Goal: Information Seeking & Learning: Learn about a topic

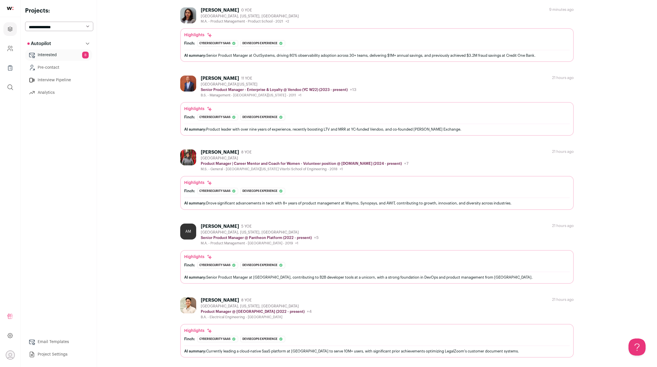
scroll to position [468, 0]
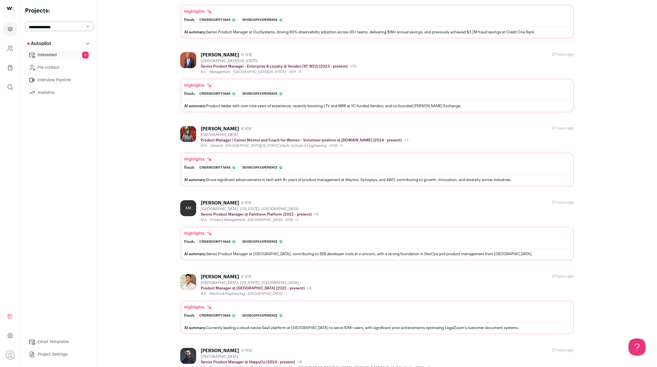
click at [264, 348] on div "Travis Skeen 11 YOE Salt Lake City Metropolitan Area Senior Product Manager @ H…" at bounding box center [315, 359] width 229 height 22
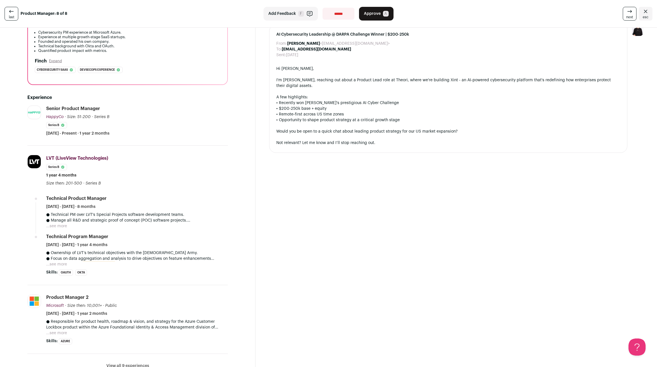
scroll to position [125, 0]
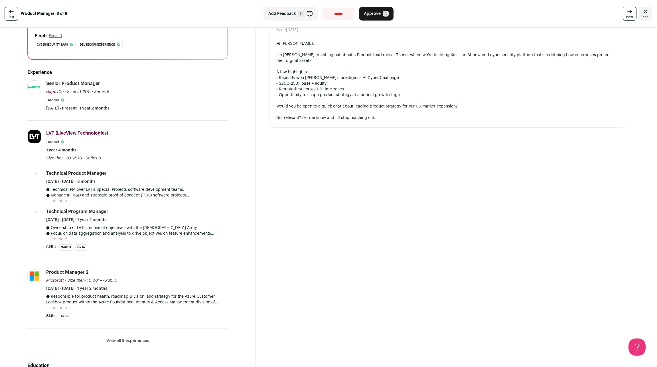
click at [118, 338] on button "View all 9 experiences" at bounding box center [127, 341] width 43 height 6
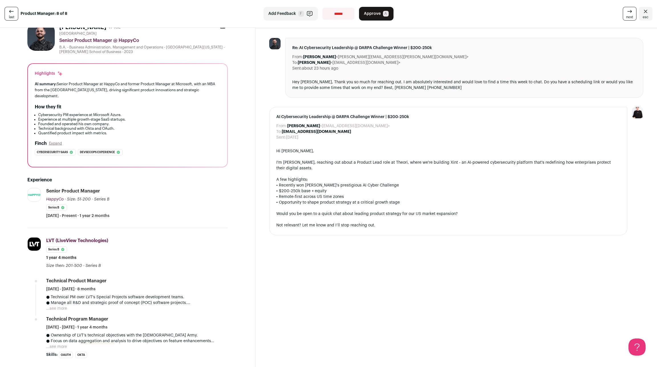
scroll to position [0, 0]
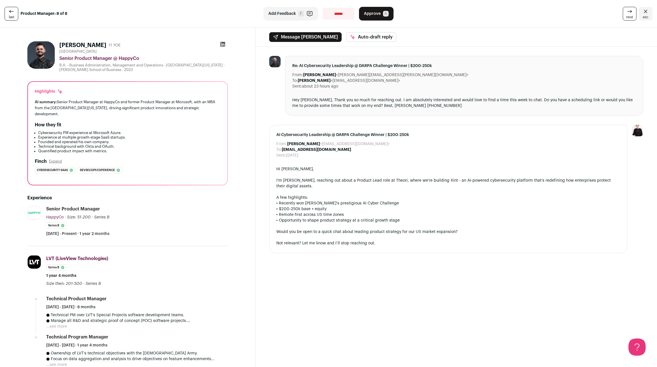
click at [297, 13] on button "Add Feedback F" at bounding box center [290, 14] width 54 height 14
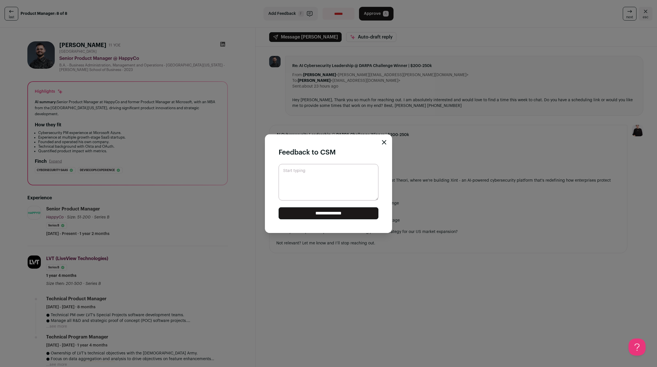
click at [437, 31] on div "**********" at bounding box center [328, 183] width 657 height 367
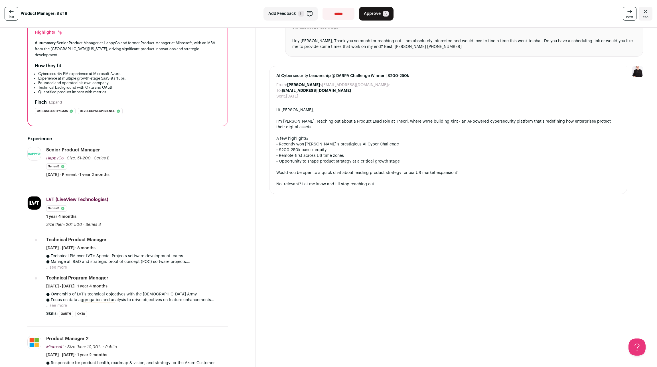
scroll to position [125, 0]
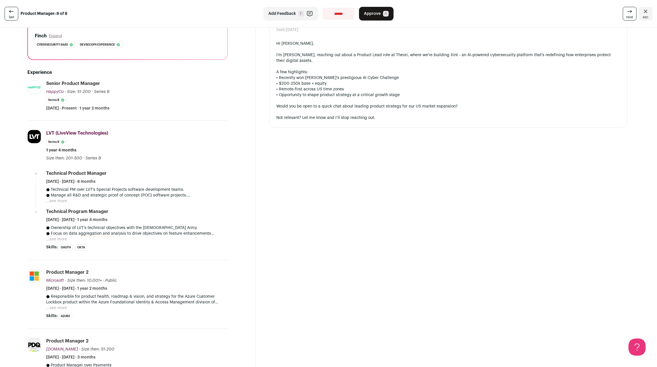
click at [61, 305] on button "...see more" at bounding box center [56, 308] width 21 height 6
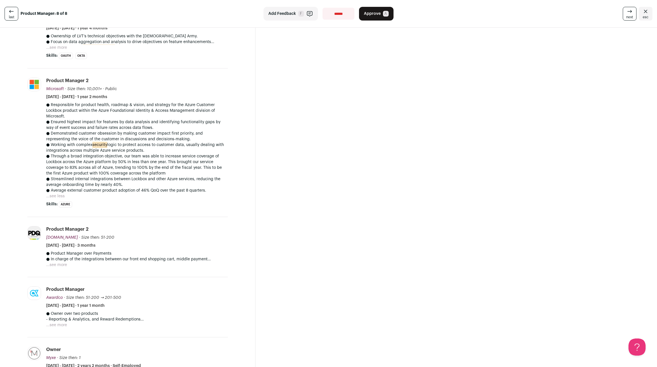
scroll to position [326, 0]
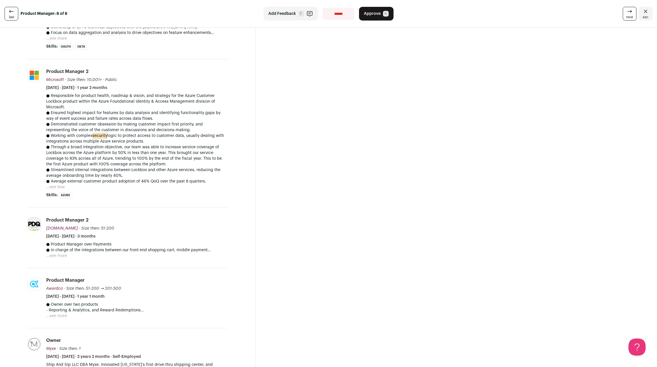
click at [54, 313] on button "...see more" at bounding box center [56, 316] width 21 height 6
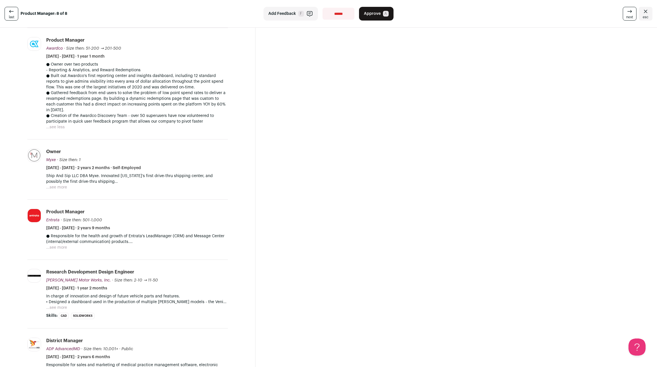
scroll to position [577, 0]
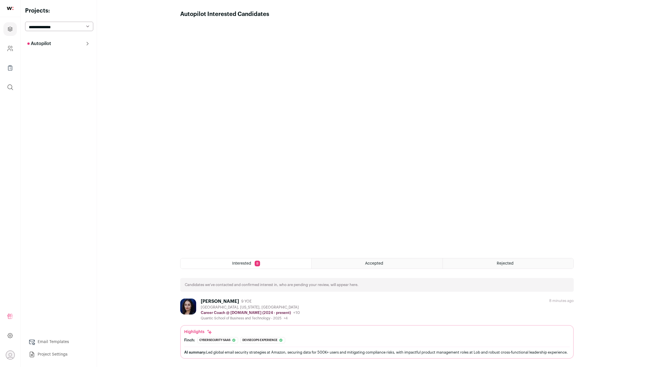
scroll to position [468, 0]
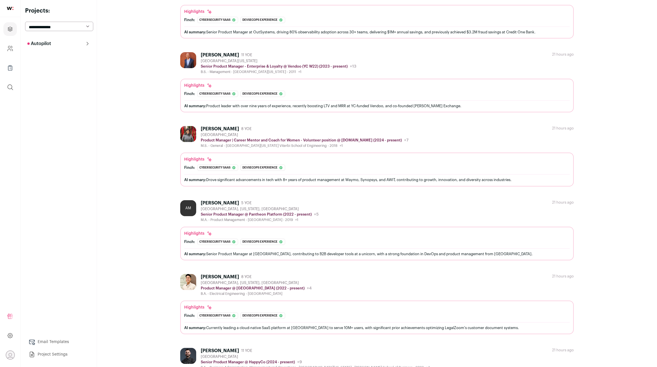
click at [325, 274] on div "Andrew Lin 8 YOE Los Angeles, California, United States Product Manager @ KUBRA…" at bounding box center [376, 285] width 393 height 22
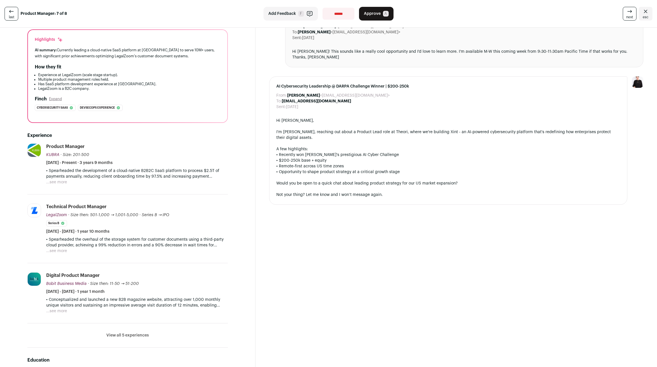
scroll to position [50, 0]
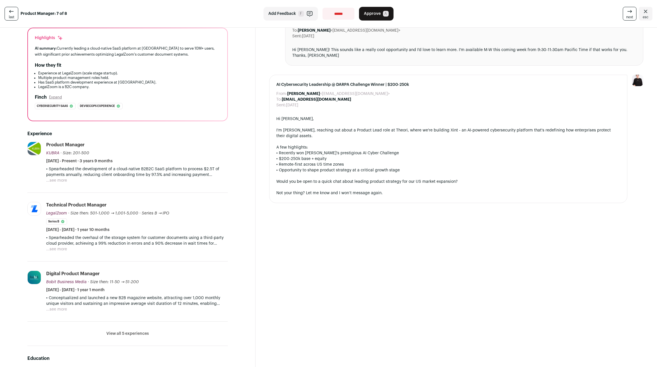
click at [118, 322] on li "View all 5 experiences View less" at bounding box center [127, 334] width 200 height 24
click at [118, 331] on button "View all 5 experiences" at bounding box center [127, 334] width 42 height 6
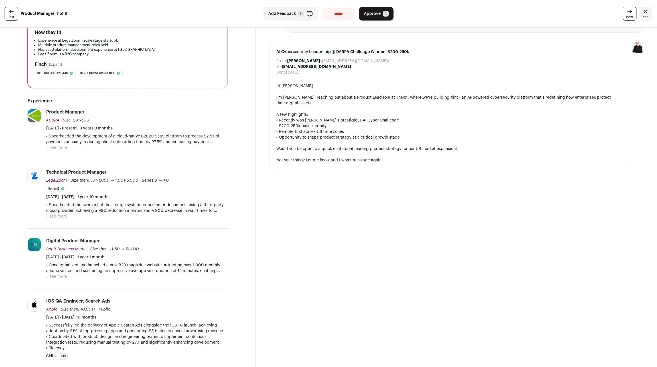
scroll to position [75, 0]
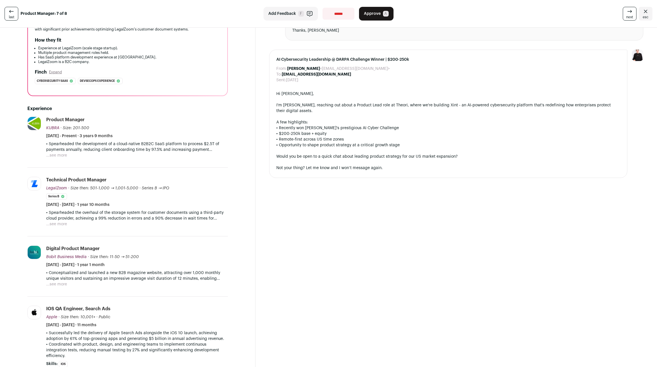
click at [59, 153] on button "...see more" at bounding box center [56, 156] width 21 height 6
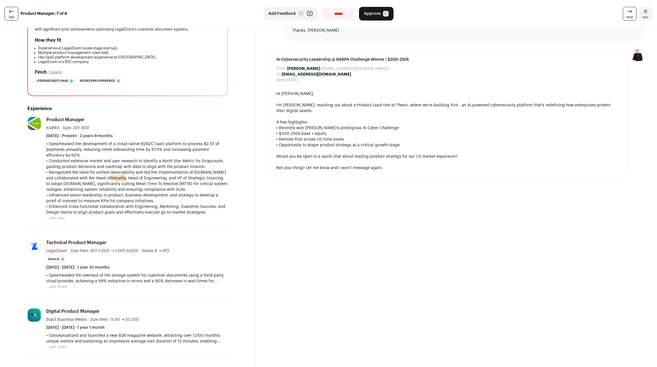
click at [58, 215] on button "...see less" at bounding box center [55, 218] width 19 height 6
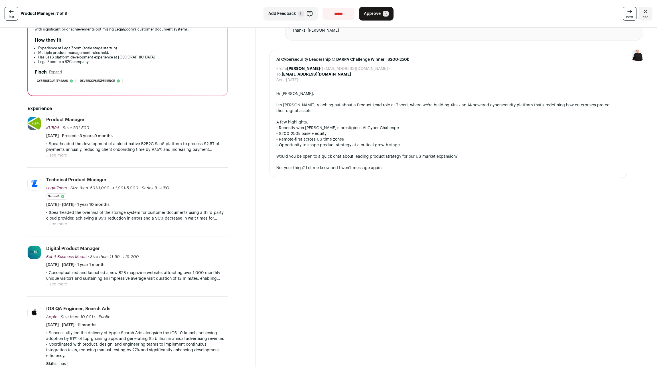
click at [52, 153] on button "...see more" at bounding box center [56, 156] width 21 height 6
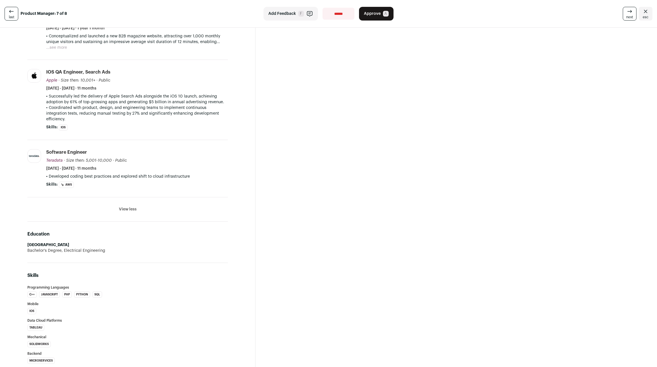
scroll to position [376, 0]
click at [9, 9] on icon at bounding box center [11, 11] width 7 height 7
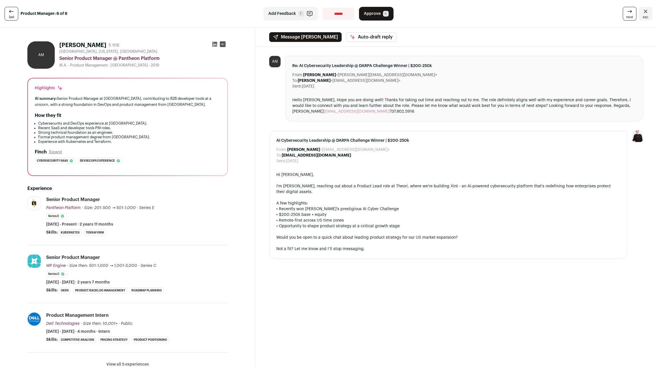
click at [633, 12] on icon at bounding box center [629, 11] width 7 height 7
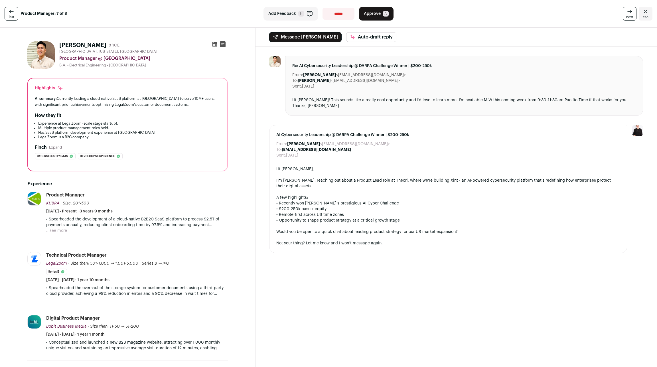
click at [633, 13] on icon at bounding box center [629, 11] width 7 height 7
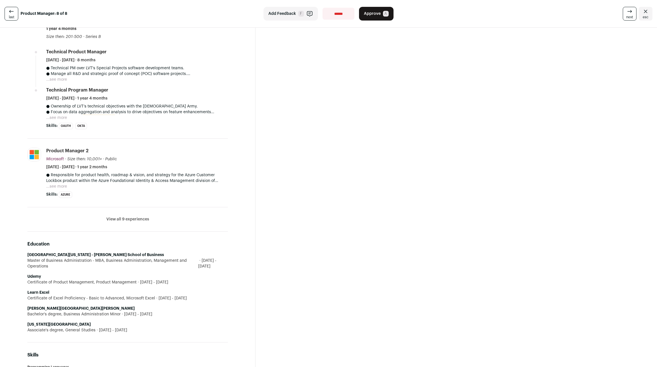
scroll to position [233, 0]
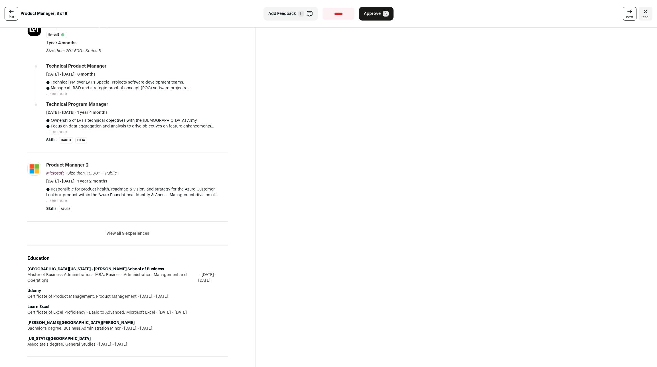
click at [9, 15] on span "last" at bounding box center [11, 17] width 5 height 5
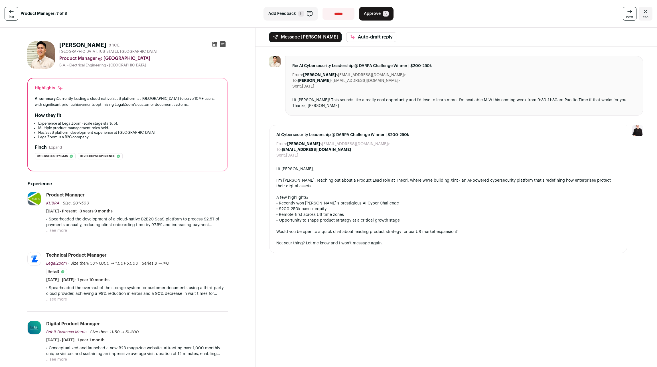
click at [8, 11] on icon at bounding box center [11, 11] width 7 height 7
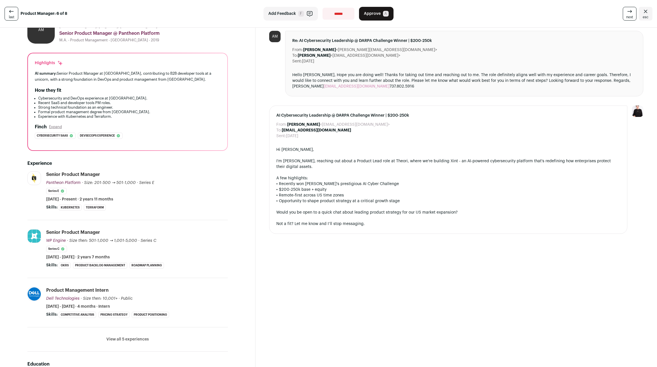
scroll to position [50, 0]
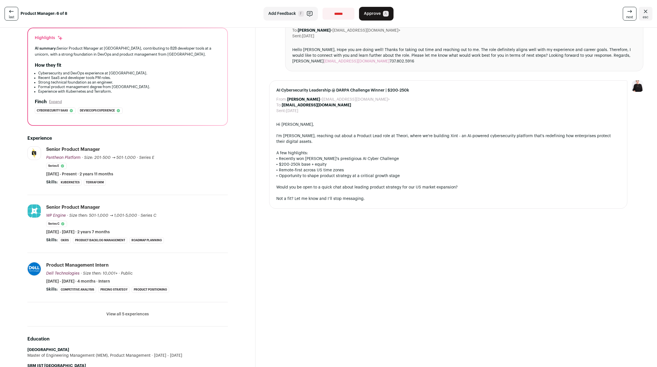
click at [121, 311] on button "View all 5 experiences" at bounding box center [127, 314] width 42 height 6
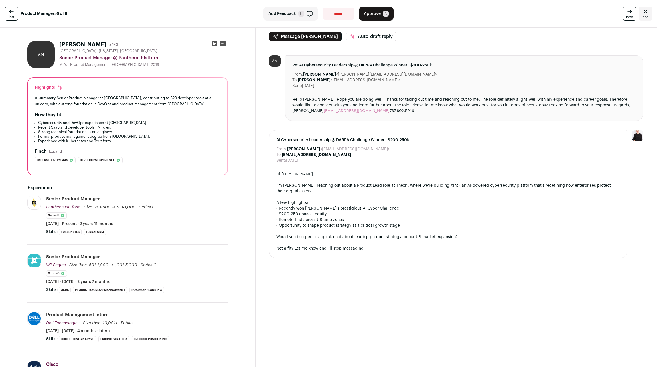
scroll to position [0, 0]
drag, startPoint x: 115, startPoint y: 39, endPoint x: 56, endPoint y: 36, distance: 58.8
click at [59, 41] on div "Azharuddin Mohammed 5 YOE" at bounding box center [89, 45] width 60 height 8
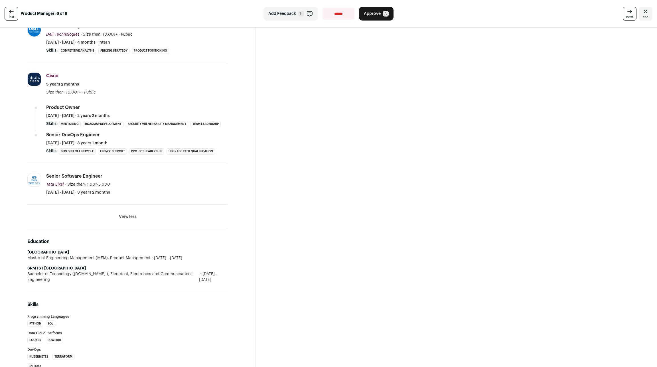
scroll to position [139, 0]
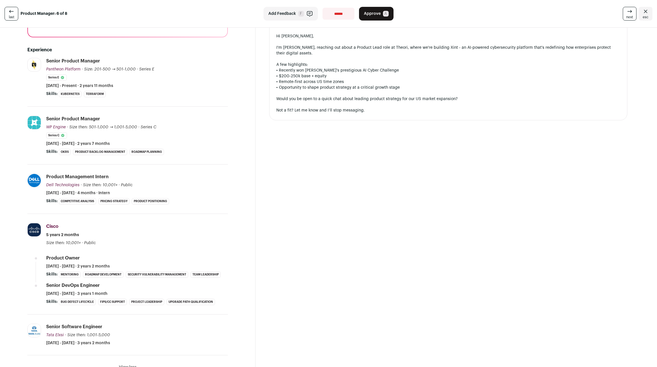
click at [8, 12] on icon at bounding box center [11, 11] width 7 height 7
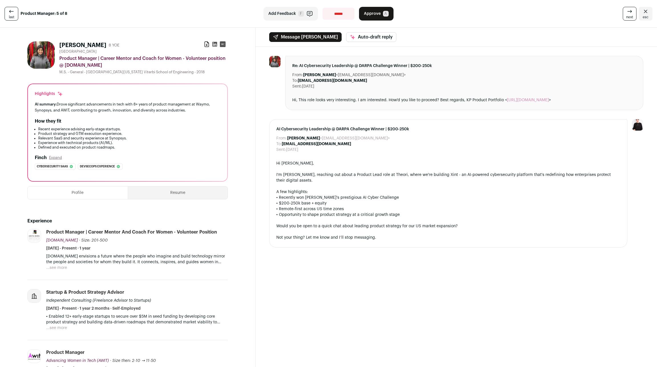
drag, startPoint x: 55, startPoint y: 39, endPoint x: 99, endPoint y: 38, distance: 43.6
click at [99, 41] on div "Kanupriya Yakhmi 8 YOE Download resume United States Product Manager | Career M…" at bounding box center [127, 57] width 200 height 33
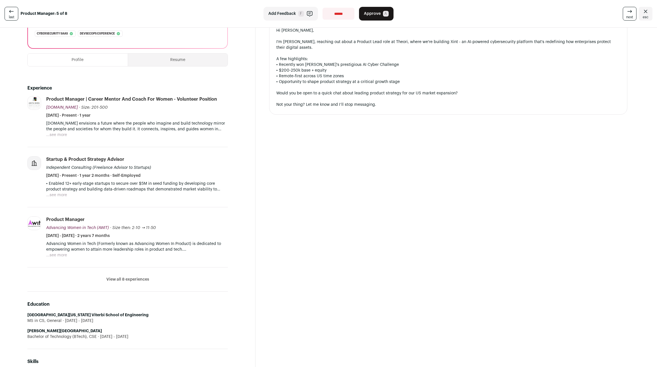
scroll to position [151, 0]
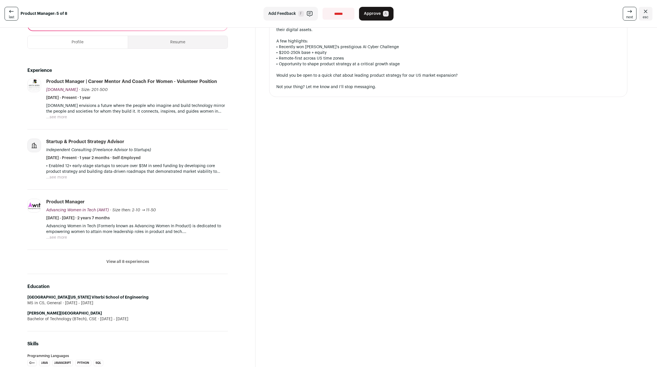
click at [108, 259] on button "View all 8 experiences" at bounding box center [127, 262] width 43 height 6
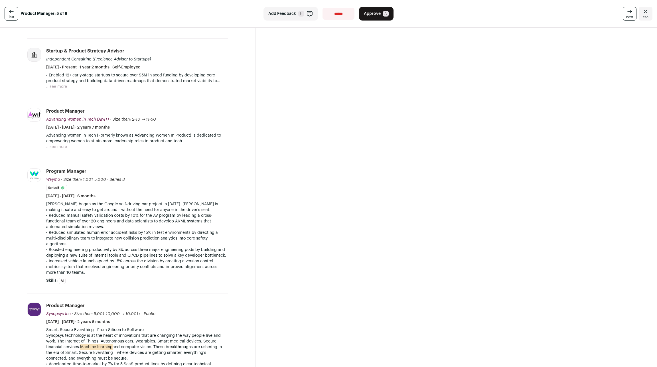
scroll to position [201, 0]
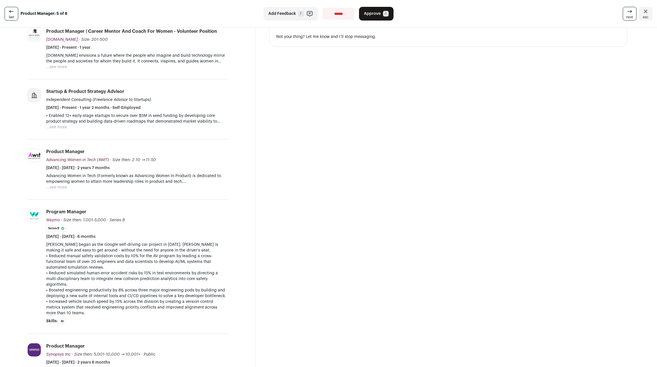
click at [50, 184] on button "...see more" at bounding box center [56, 187] width 21 height 6
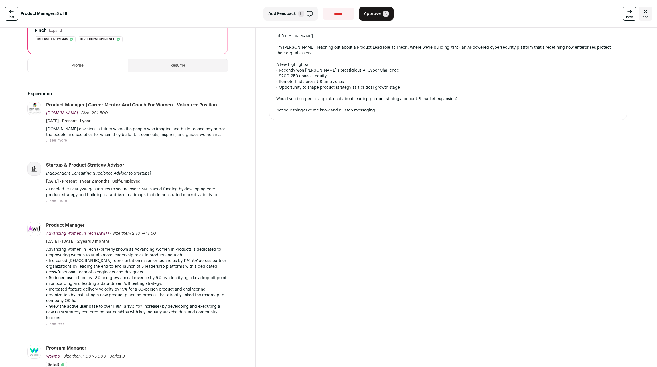
scroll to position [125, 0]
click at [56, 200] on button "...see more" at bounding box center [56, 203] width 21 height 6
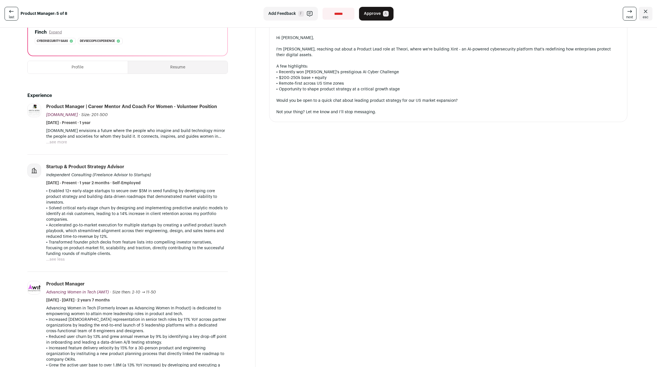
click at [57, 139] on button "...see more" at bounding box center [56, 142] width 21 height 6
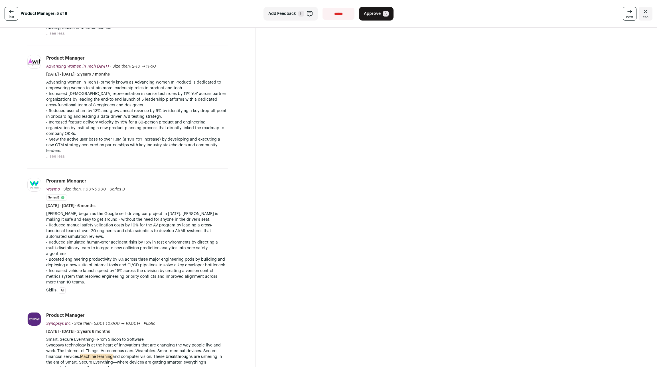
scroll to position [452, 0]
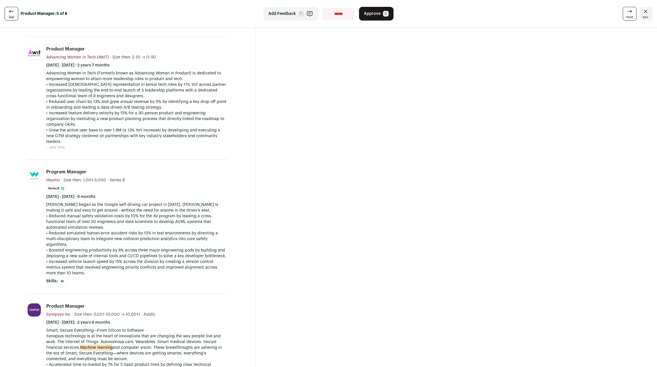
click at [10, 17] on span "last" at bounding box center [11, 17] width 5 height 5
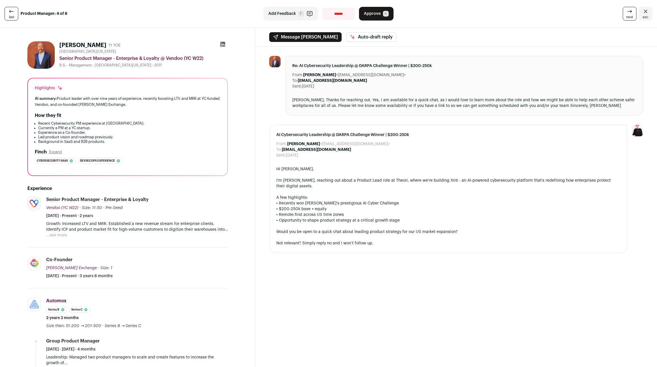
click at [60, 232] on button "...see more" at bounding box center [56, 235] width 21 height 6
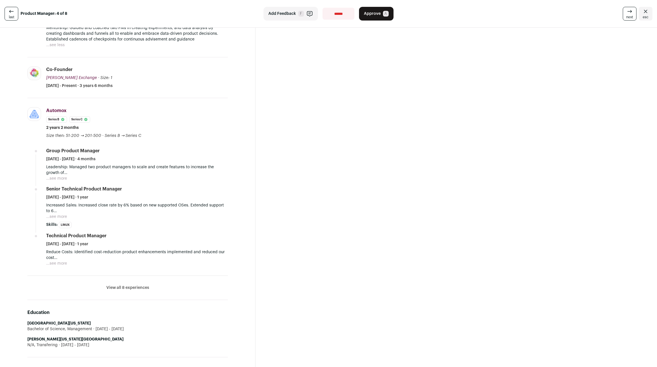
scroll to position [251, 0]
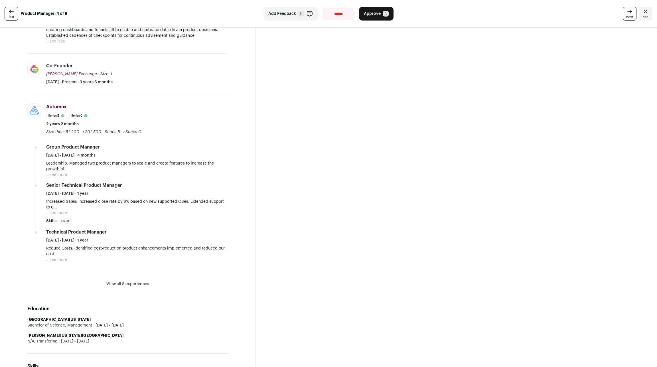
click at [122, 281] on button "View all 8 experiences" at bounding box center [127, 284] width 43 height 6
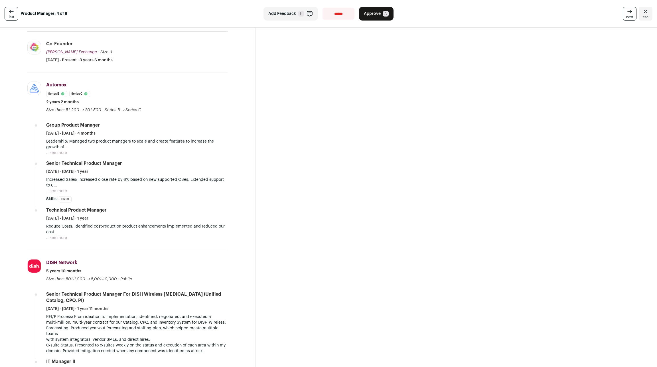
scroll to position [276, 0]
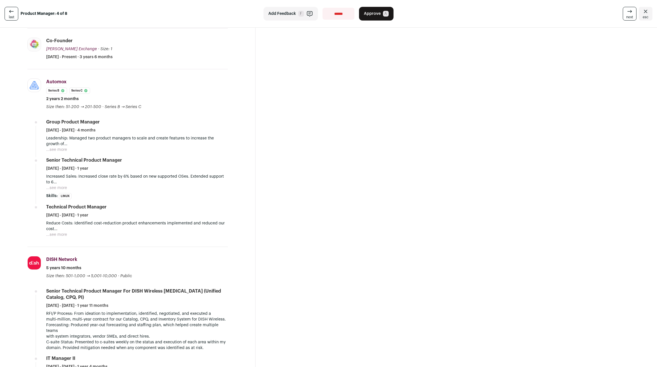
click at [60, 232] on button "...see more" at bounding box center [56, 235] width 21 height 6
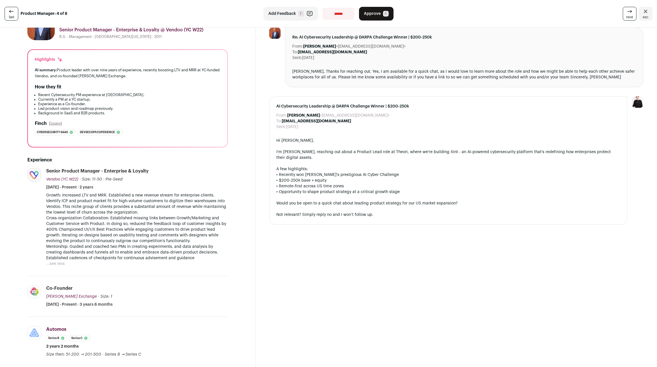
scroll to position [0, 0]
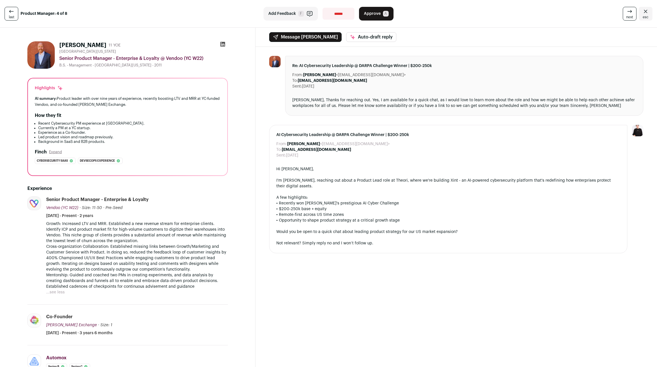
drag, startPoint x: 87, startPoint y: 40, endPoint x: 56, endPoint y: 40, distance: 31.1
click at [59, 41] on div "Jason Modiz 11 YOE" at bounding box center [89, 45] width 61 height 8
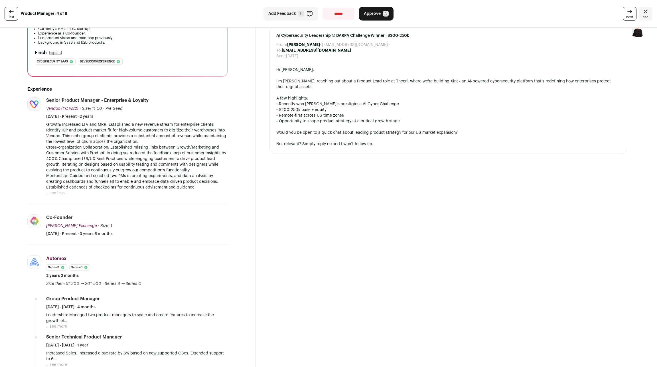
scroll to position [125, 0]
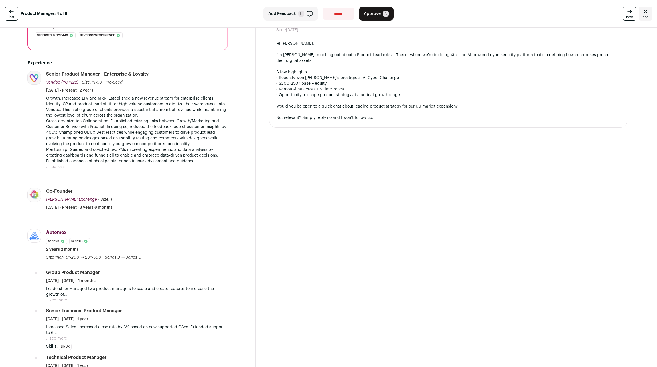
click at [6, 16] on link "last" at bounding box center [12, 14] width 14 height 14
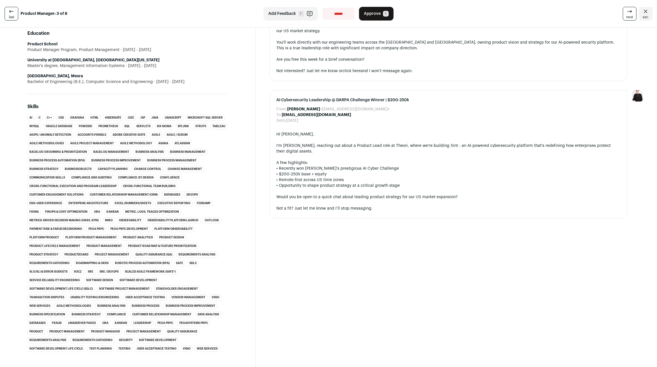
scroll to position [5, 0]
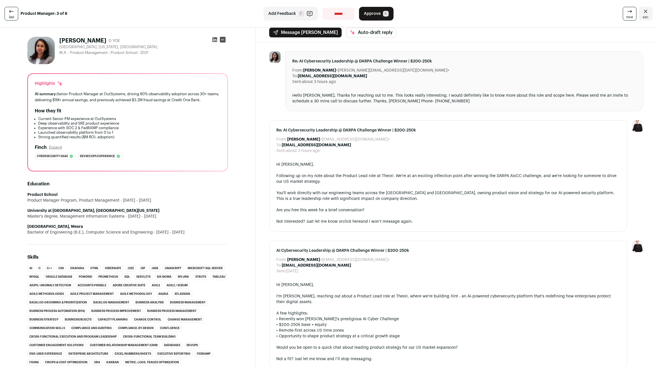
drag, startPoint x: 90, startPoint y: 34, endPoint x: 56, endPoint y: 35, distance: 34.0
click at [59, 37] on div "Prerana Singh 0 YOE" at bounding box center [89, 41] width 61 height 8
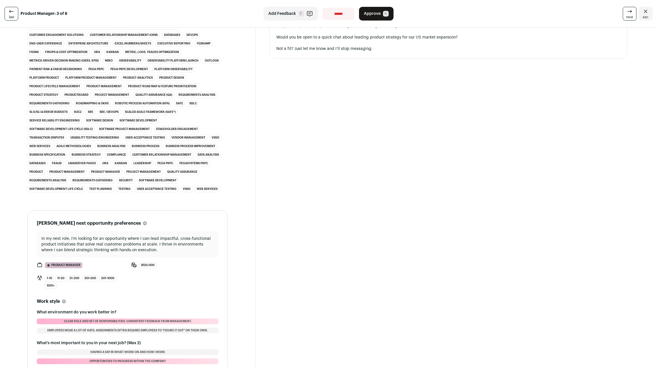
scroll to position [306, 0]
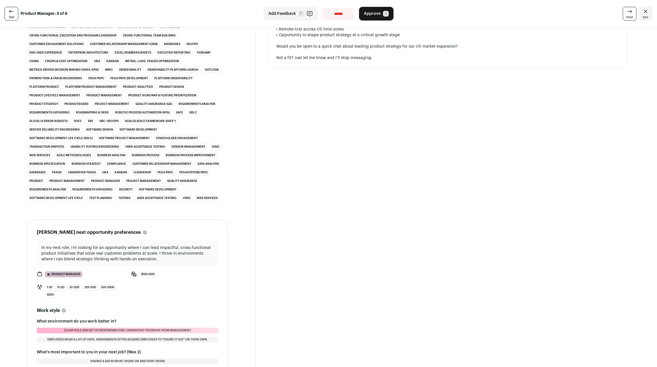
click at [5, 15] on link "last" at bounding box center [12, 14] width 14 height 14
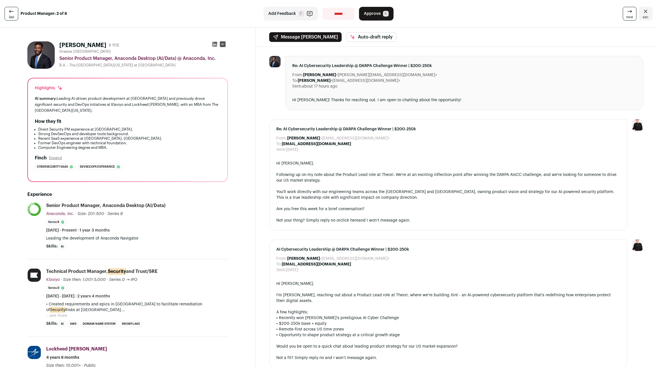
scroll to position [25, 0]
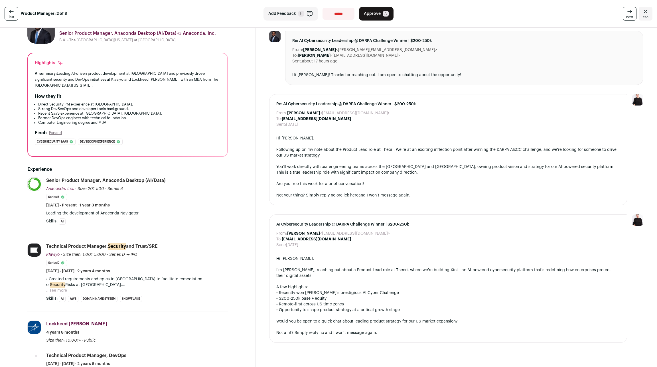
click at [57, 288] on button "...see more" at bounding box center [56, 291] width 21 height 6
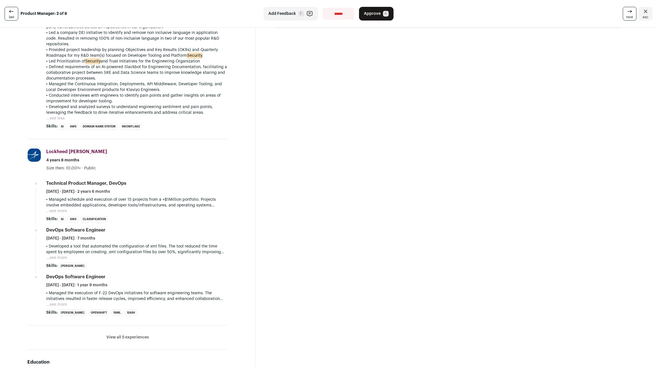
scroll to position [351, 0]
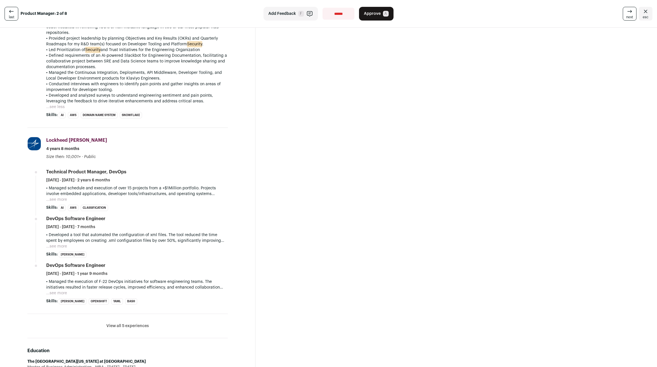
click at [119, 323] on button "View all 5 experiences" at bounding box center [127, 326] width 42 height 6
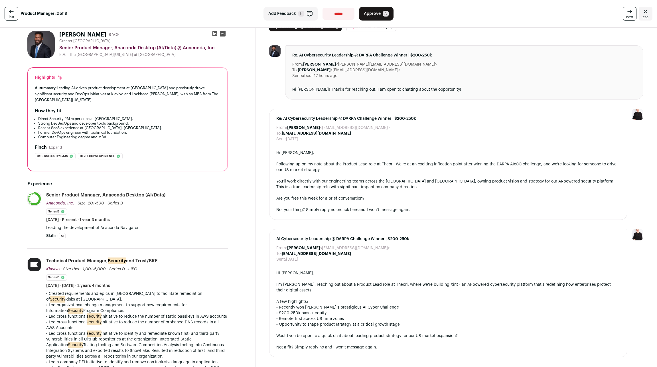
scroll to position [0, 0]
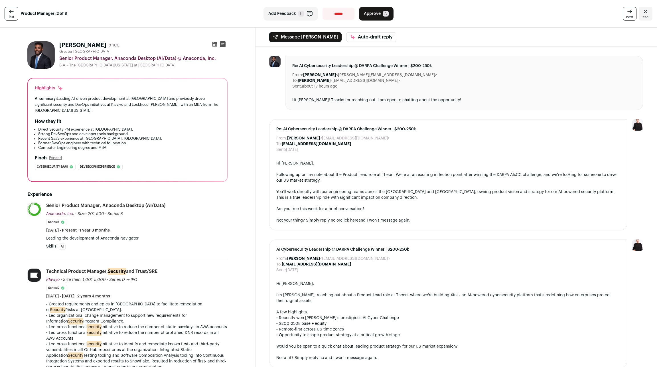
drag, startPoint x: 96, startPoint y: 40, endPoint x: 56, endPoint y: 41, distance: 39.9
click at [59, 41] on div "Zachary Jackson 8 YOE" at bounding box center [89, 45] width 60 height 8
click at [11, 13] on icon at bounding box center [11, 11] width 7 height 7
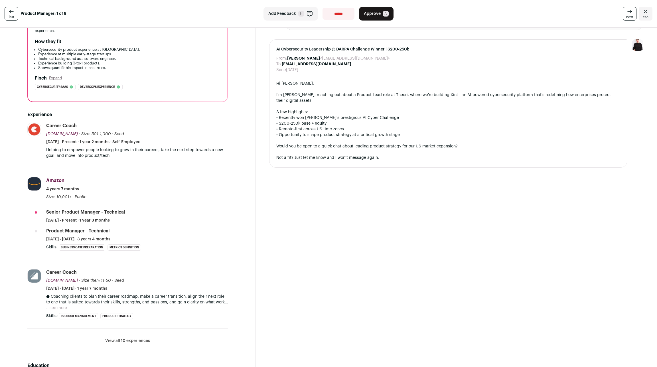
scroll to position [100, 0]
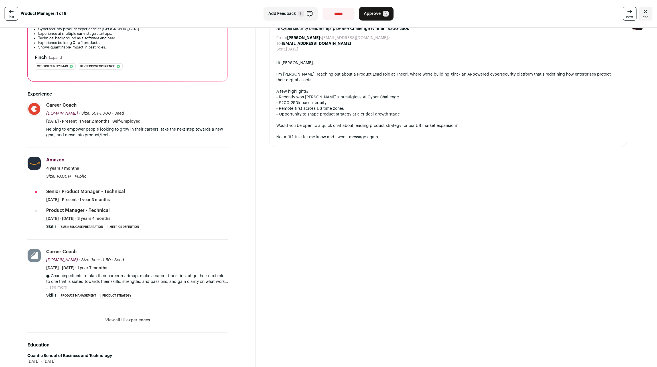
click at [121, 317] on button "View all 10 experiences" at bounding box center [127, 320] width 45 height 6
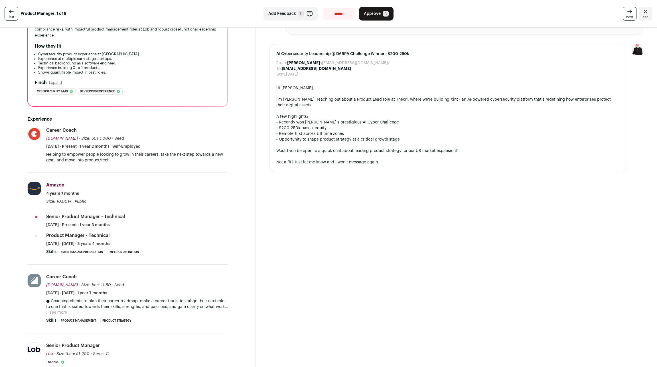
scroll to position [0, 0]
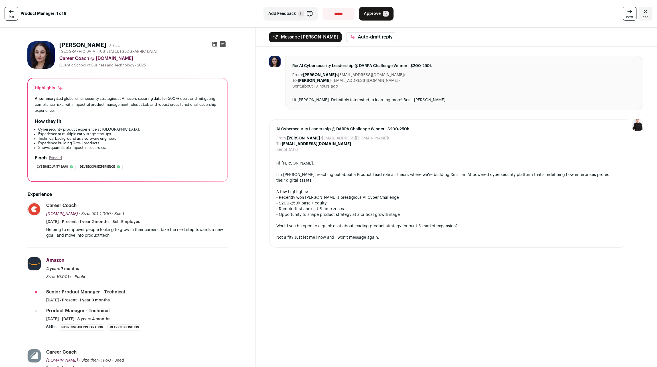
drag, startPoint x: 88, startPoint y: 37, endPoint x: 57, endPoint y: 39, distance: 31.7
click at [59, 41] on div "Sonya Panich 9 YOE" at bounding box center [89, 45] width 60 height 8
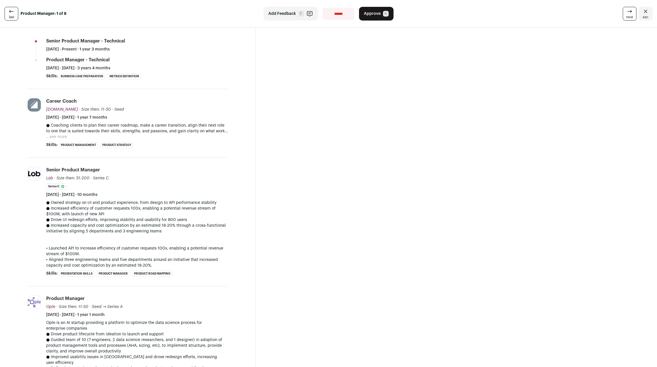
scroll to position [125, 0]
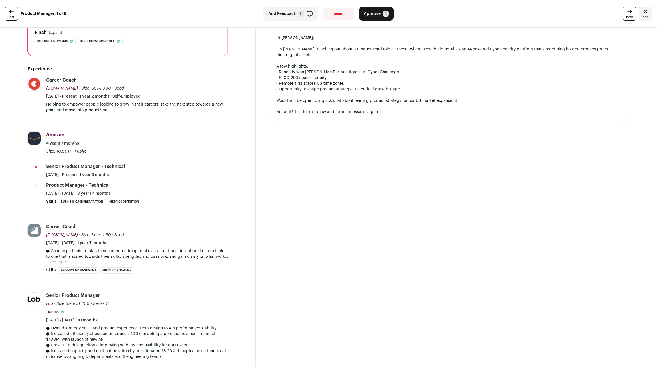
click at [490, 18] on div "**********" at bounding box center [328, 14] width 657 height 28
click at [10, 10] on icon at bounding box center [11, 11] width 7 height 7
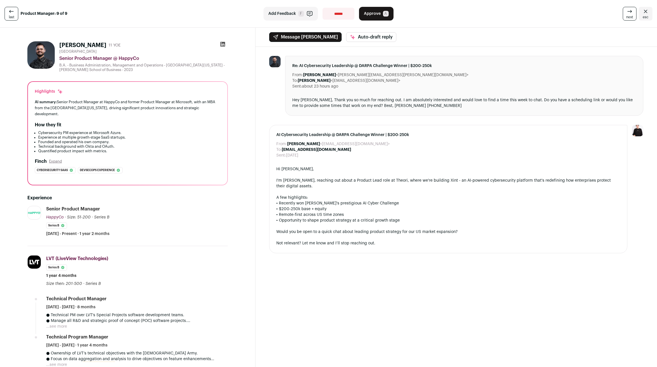
click at [13, 14] on link "last" at bounding box center [12, 14] width 14 height 14
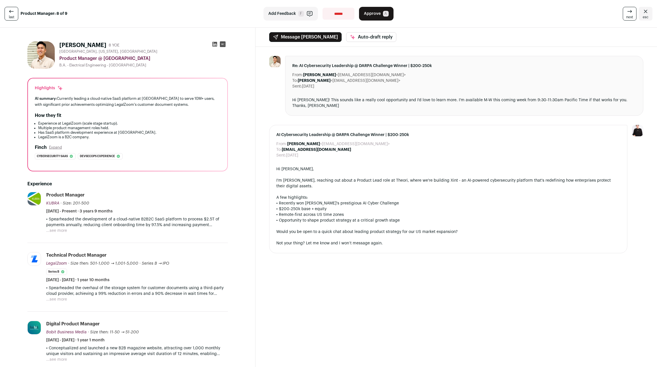
click at [13, 14] on link "last" at bounding box center [12, 14] width 14 height 14
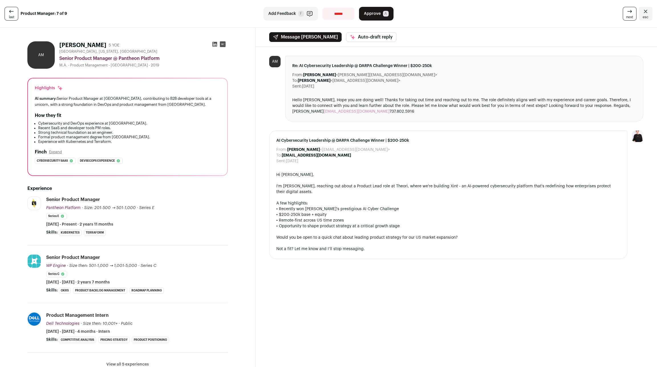
click at [13, 14] on link "last" at bounding box center [12, 14] width 14 height 14
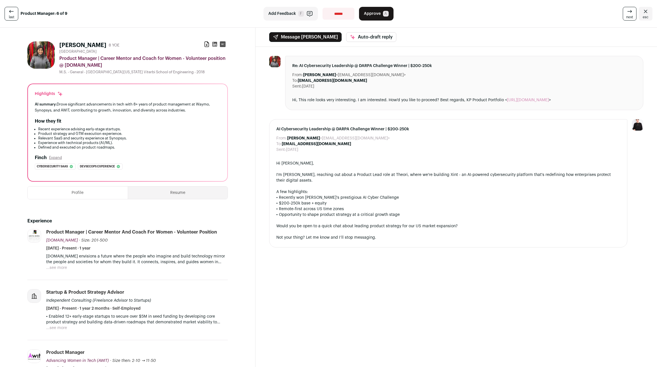
click at [13, 14] on link "last" at bounding box center [12, 14] width 14 height 14
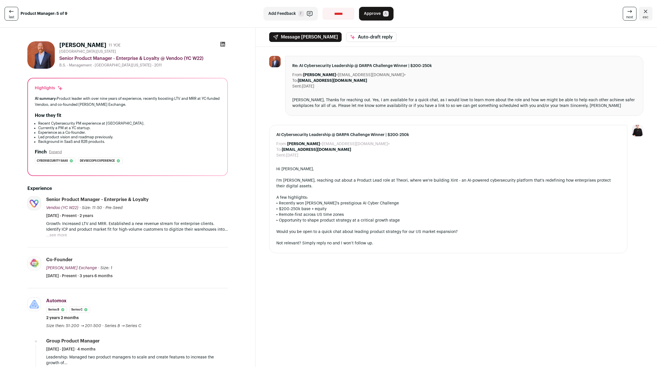
click at [12, 10] on link "last" at bounding box center [12, 14] width 14 height 14
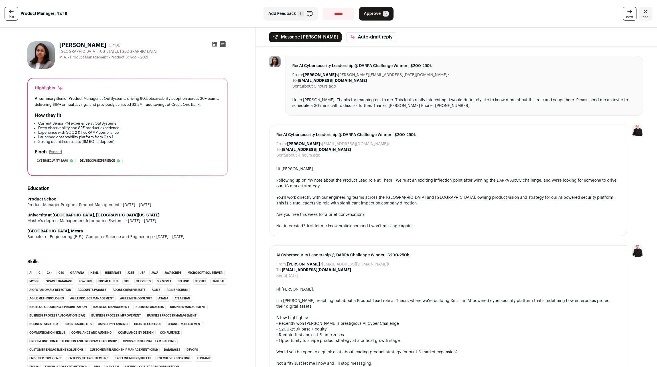
click at [11, 11] on icon at bounding box center [11, 11] width 7 height 7
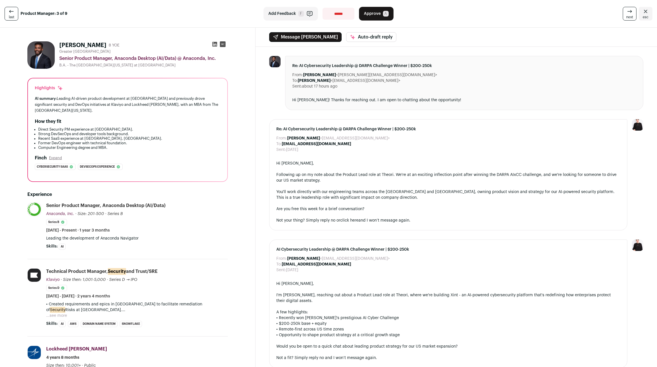
click at [11, 11] on icon at bounding box center [11, 11] width 7 height 7
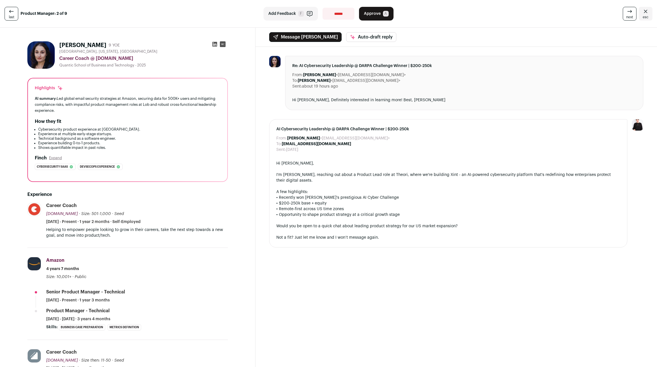
click at [11, 11] on icon at bounding box center [11, 11] width 7 height 7
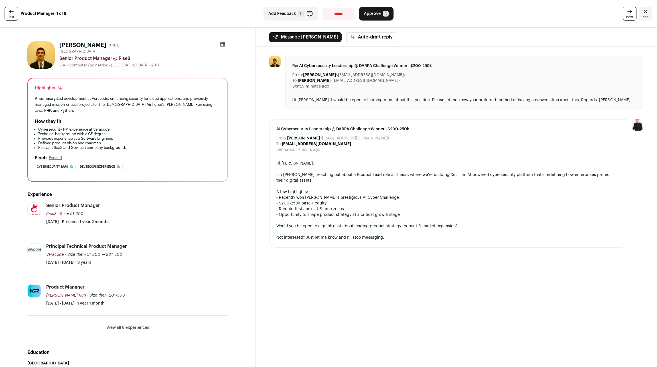
click at [478, 36] on div "Message Evan Auto-draft reply" at bounding box center [455, 37] width 401 height 19
drag, startPoint x: 165, startPoint y: 96, endPoint x: 122, endPoint y: 96, distance: 42.8
click at [122, 96] on div "AI summary: Led development at Veracode, enhancing security for cloud applicati…" at bounding box center [128, 105] width 186 height 18
copy div "US Air Force's Kessel Run"
click at [620, 242] on div "Message Evan Auto-draft reply From: Emily Rhodenbaugh <em-theori@wellfound.us> …" at bounding box center [455, 260] width 401 height 465
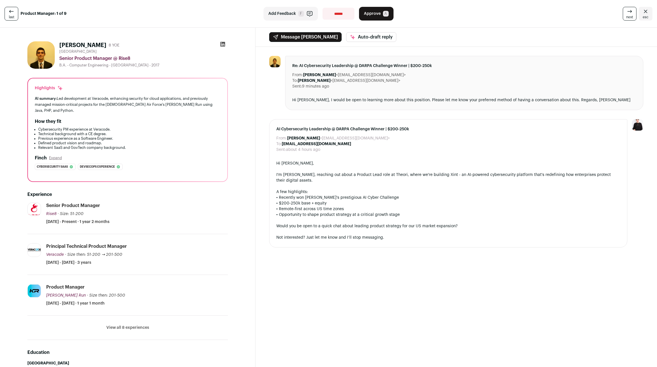
click at [117, 325] on button "View all 8 experiences" at bounding box center [127, 328] width 43 height 6
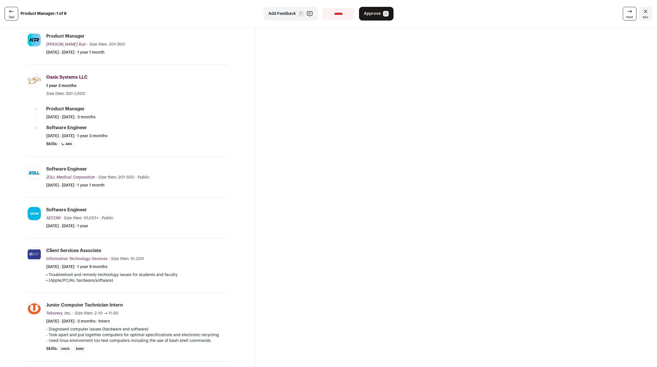
scroll to position [326, 0]
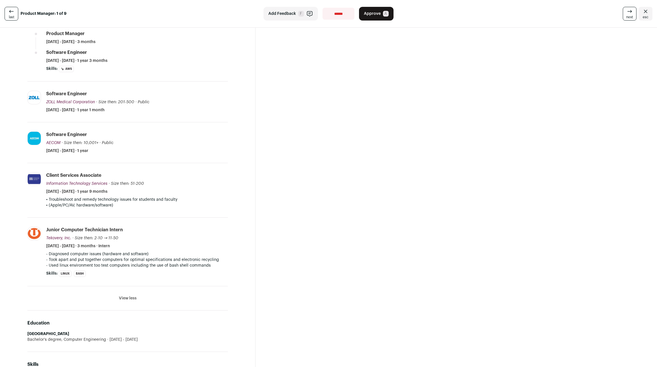
click at [633, 154] on div "Message Evan Auto-draft reply From: Emily Rhodenbaugh <em-theori@wellfound.us> …" at bounding box center [455, 82] width 401 height 762
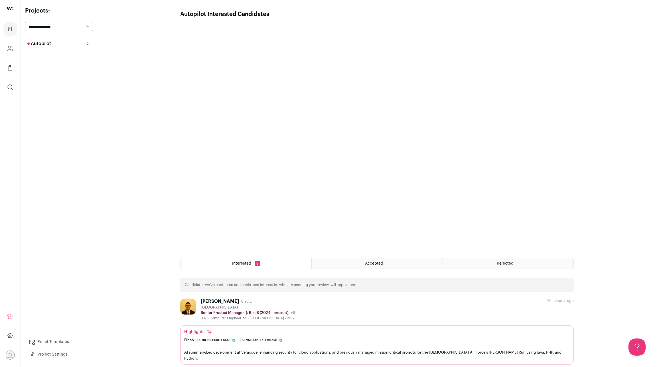
click at [70, 41] on button "Autopilot" at bounding box center [58, 43] width 67 height 11
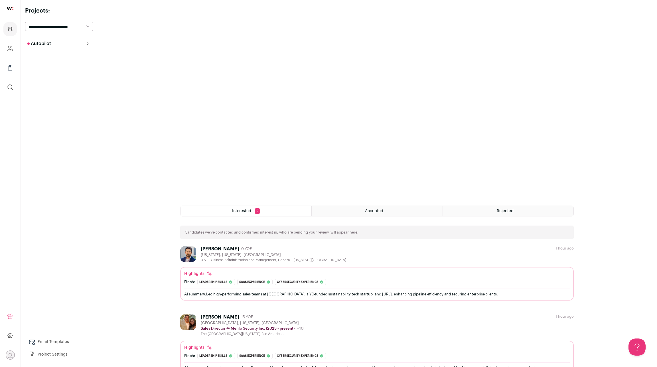
scroll to position [54, 0]
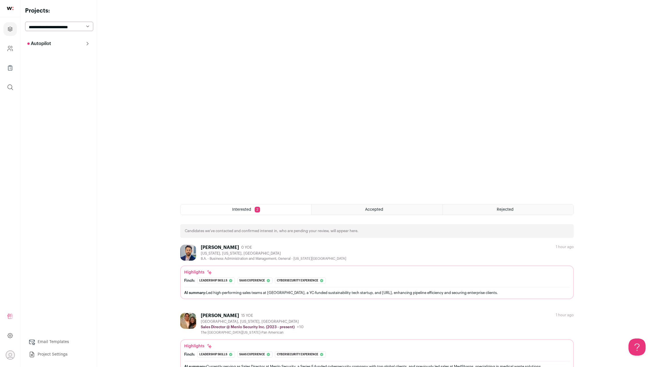
click at [328, 317] on div "[PERSON_NAME] 15 YOE [GEOGRAPHIC_DATA], [US_STATE], [GEOGRAPHIC_DATA] Sales Dir…" at bounding box center [376, 324] width 393 height 22
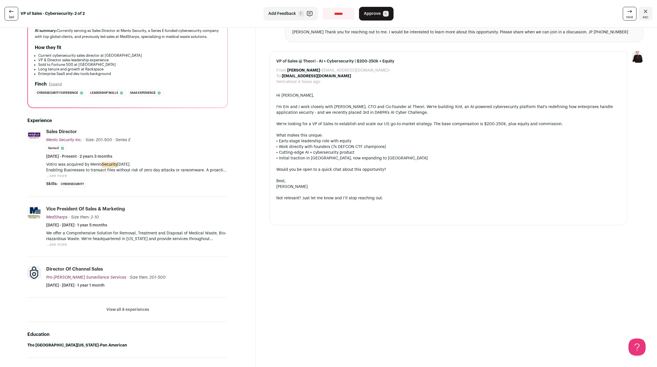
scroll to position [25, 0]
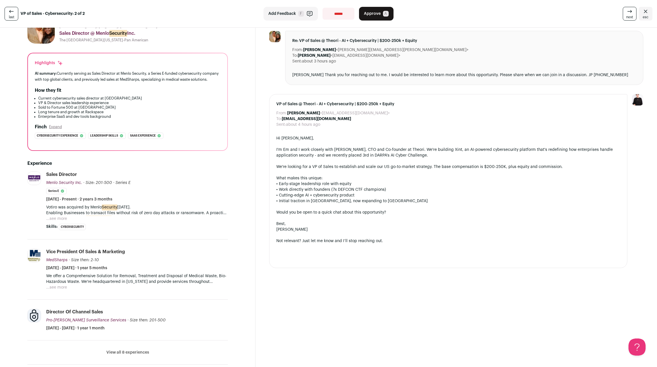
click at [60, 216] on button "...see more" at bounding box center [56, 219] width 21 height 6
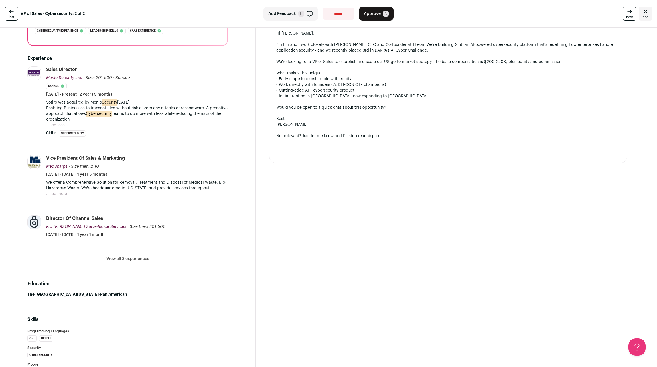
scroll to position [130, 0]
click at [111, 247] on li "View all 8 experiences View less" at bounding box center [127, 259] width 200 height 24
click at [110, 256] on button "View all 8 experiences" at bounding box center [127, 259] width 43 height 6
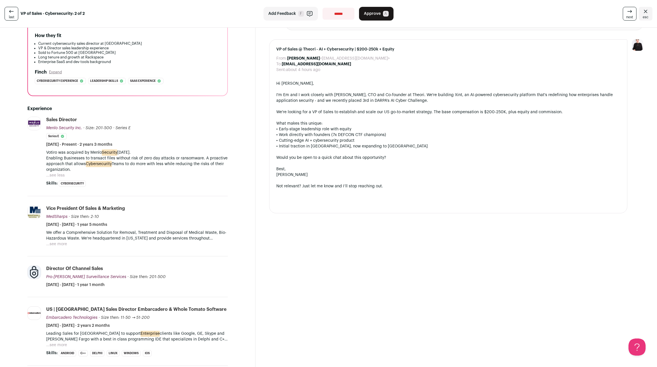
scroll to position [0, 0]
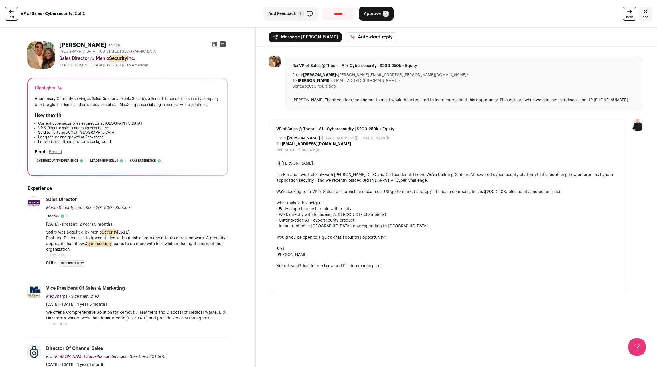
click at [13, 13] on link "last" at bounding box center [12, 14] width 14 height 14
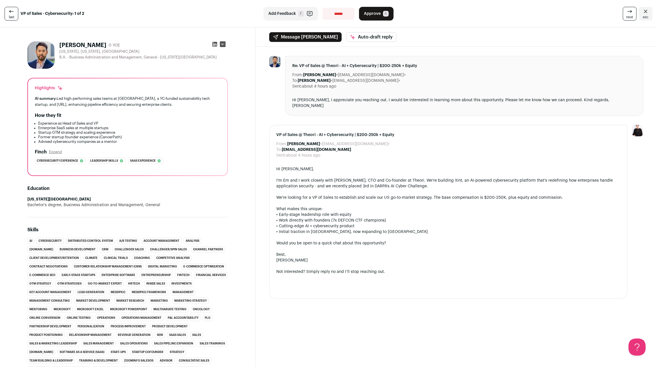
click at [13, 16] on link "last" at bounding box center [12, 14] width 14 height 14
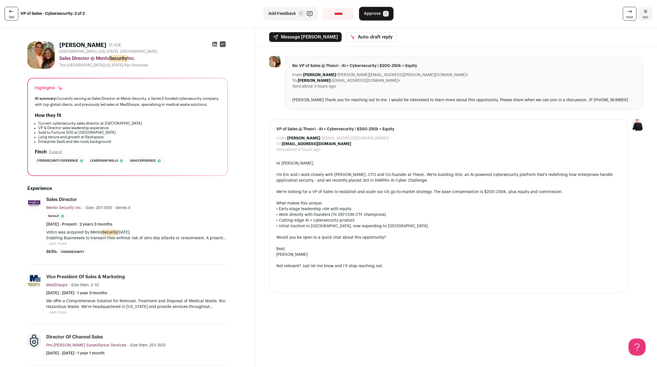
click at [13, 16] on link "last" at bounding box center [12, 14] width 14 height 14
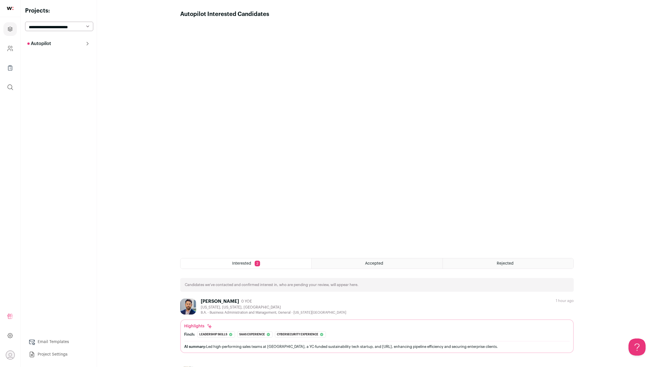
click at [187, 300] on img at bounding box center [188, 307] width 16 height 16
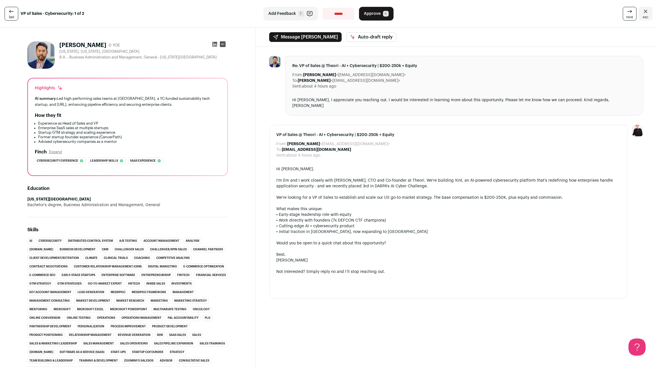
click at [124, 12] on div "last VP of Sales - Cybersecurity: 1 of 2" at bounding box center [111, 14] width 213 height 14
